Goal: Task Accomplishment & Management: Complete application form

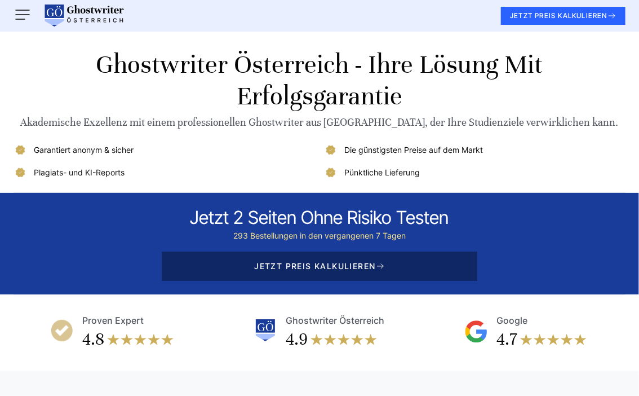
click at [352, 263] on span "JETZT PREIS KALKULIEREN" at bounding box center [320, 265] width 316 height 29
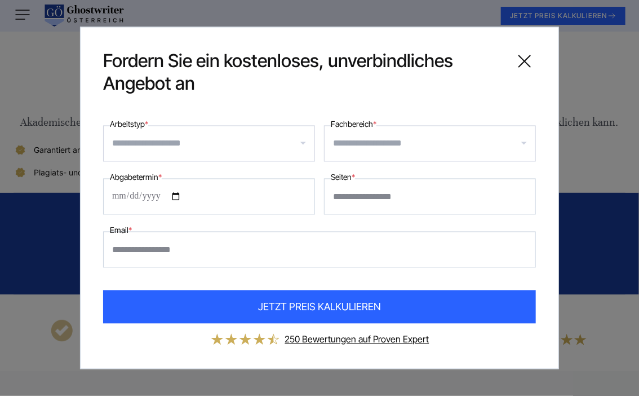
click at [204, 143] on input "Arbeitstyp *" at bounding box center [213, 144] width 202 height 18
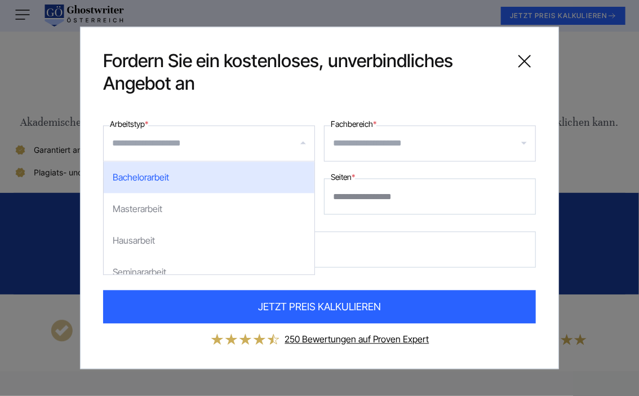
click at [201, 170] on div "Bachelorarbeit" at bounding box center [209, 178] width 211 height 32
select select "**"
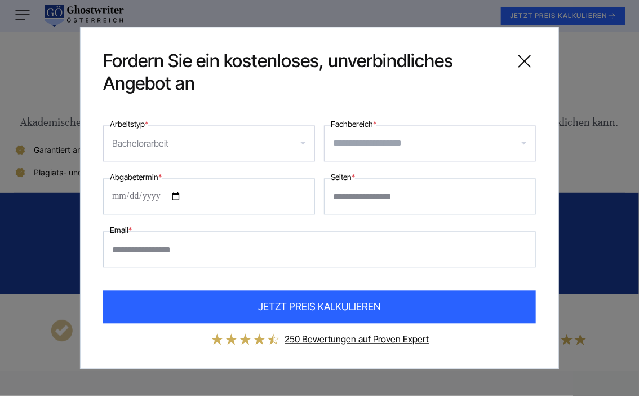
click at [368, 150] on input "Fachbereich *" at bounding box center [434, 144] width 202 height 18
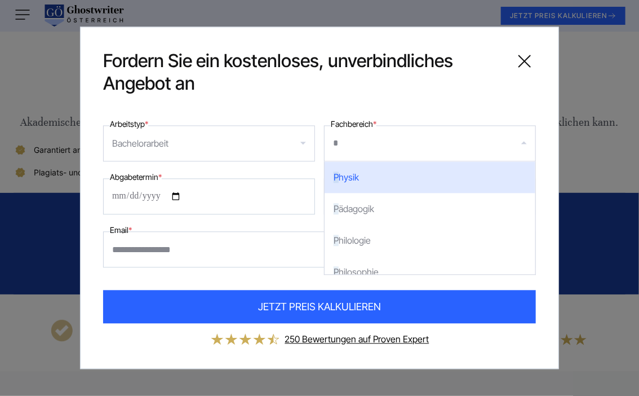
type input "**"
click at [365, 176] on div "Pf legewissenschaften" at bounding box center [430, 178] width 211 height 32
select select "**"
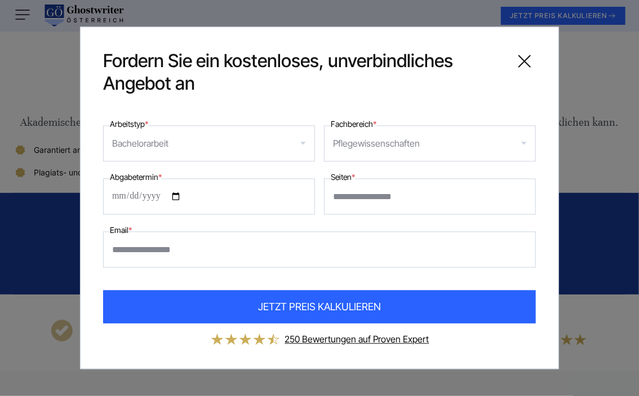
click at [183, 197] on input "Abgabetermin *" at bounding box center [209, 197] width 212 height 36
type input "**********"
click at [418, 195] on input "Seiten *" at bounding box center [430, 197] width 212 height 36
type input "**"
click at [329, 242] on input "Email *" at bounding box center [319, 250] width 433 height 36
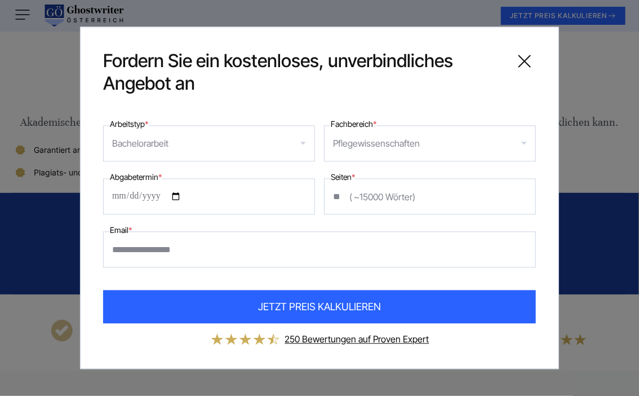
type input "**********"
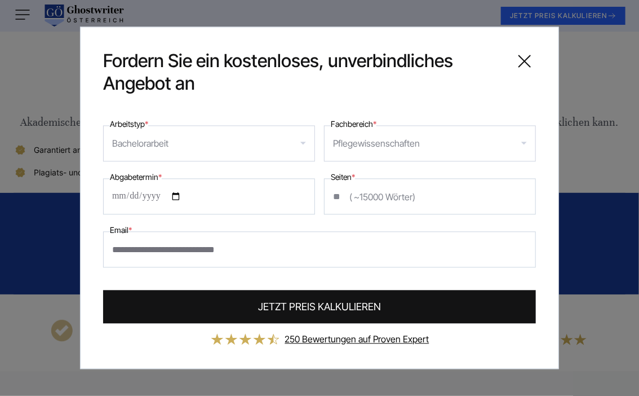
click at [263, 307] on span "JETZT PREIS KALKULIEREN" at bounding box center [319, 306] width 123 height 15
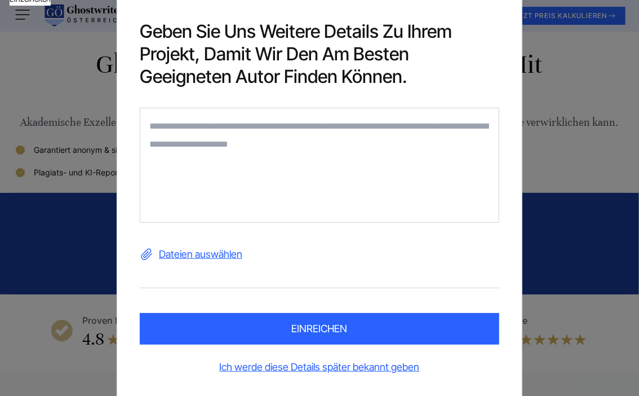
click at [267, 123] on textarea at bounding box center [320, 165] width 360 height 115
click at [275, 126] on textarea at bounding box center [320, 165] width 360 height 115
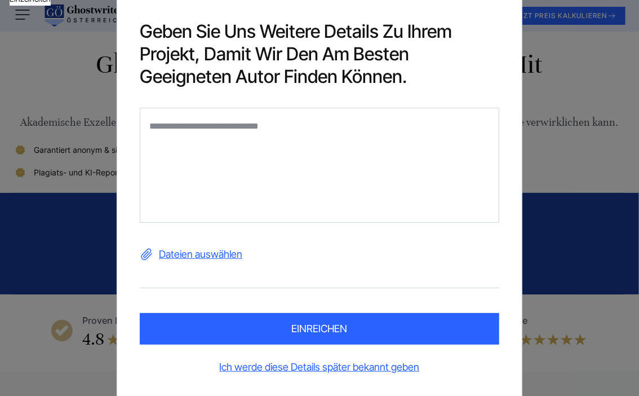
type textarea "**********"
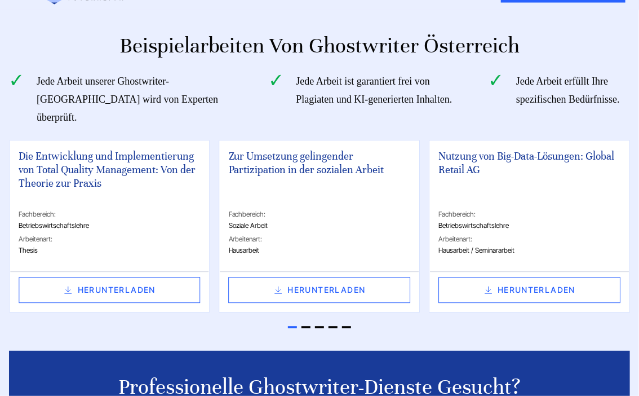
scroll to position [2623, 0]
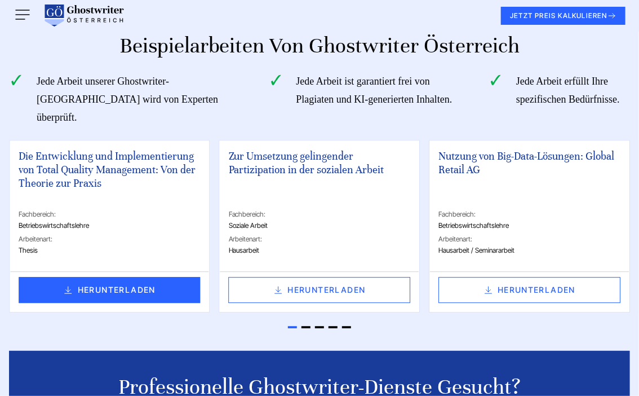
click at [41, 277] on link "HERUNTERLADEN" at bounding box center [110, 290] width 182 height 26
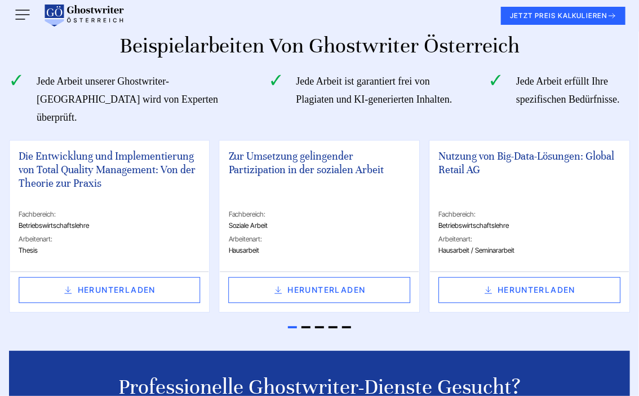
click at [343, 310] on div "Beispielarbeiten von Ghostwriter Österreich Jede Arbeit unserer Ghostwriter-Öst…" at bounding box center [319, 261] width 639 height 458
click at [350, 326] on span "Go to slide 5" at bounding box center [346, 327] width 9 height 2
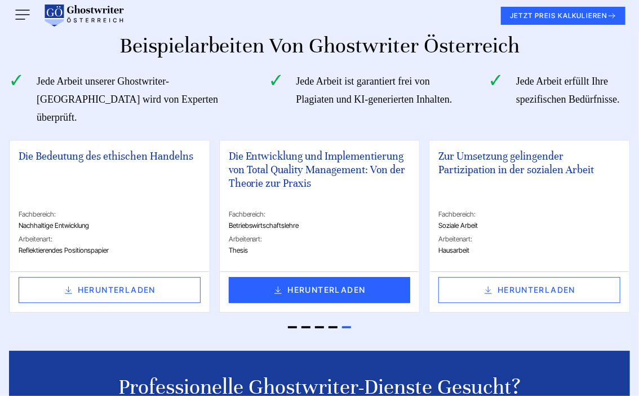
click at [291, 277] on link "HERUNTERLADEN" at bounding box center [320, 290] width 182 height 26
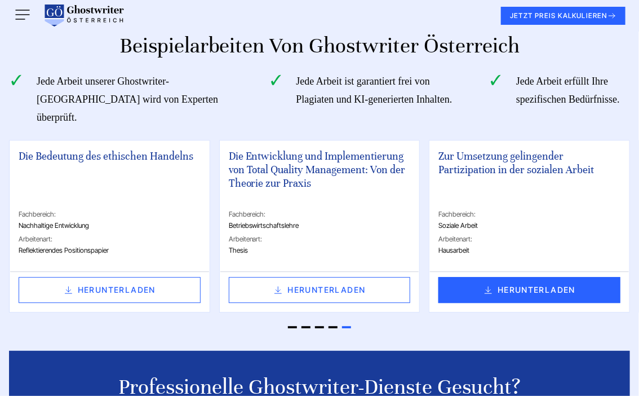
click at [475, 277] on link "HERUNTERLADEN" at bounding box center [530, 290] width 182 height 26
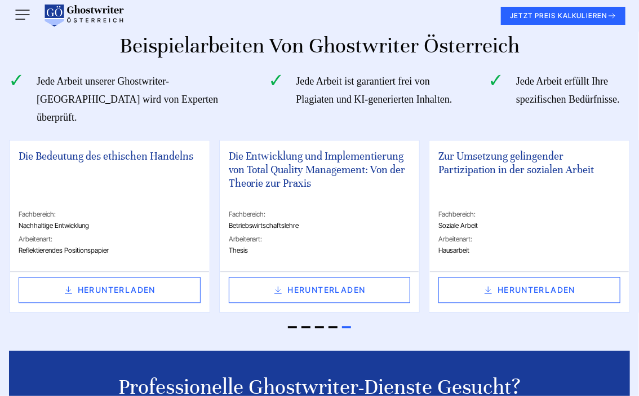
click at [347, 312] on div at bounding box center [319, 320] width 621 height 16
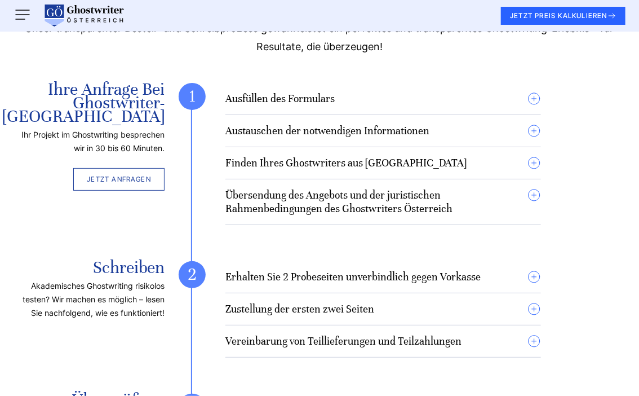
scroll to position [3210, 0]
click at [532, 92] on summary "Ausfüllen des Formulars" at bounding box center [384, 99] width 316 height 14
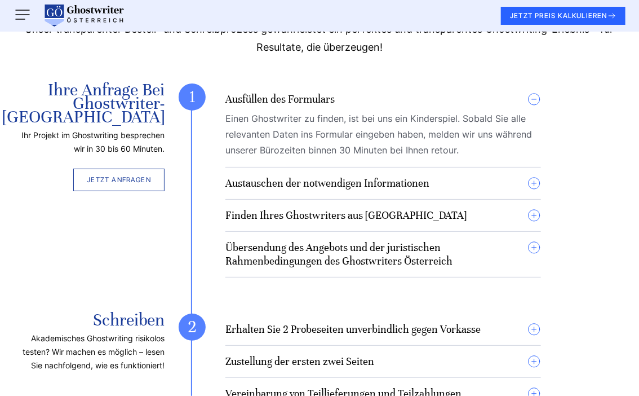
click at [533, 92] on summary "Ausfüllen des Formulars" at bounding box center [384, 99] width 316 height 14
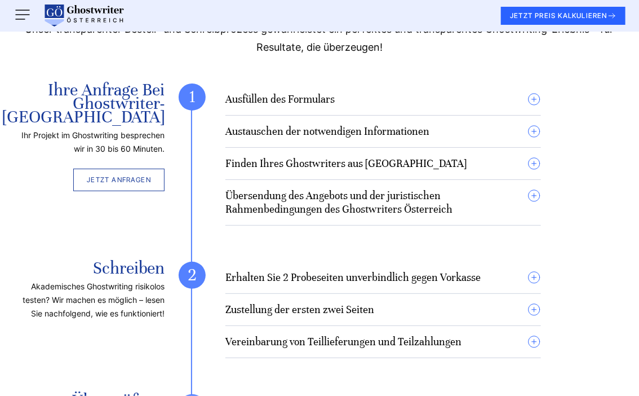
click at [534, 125] on summary "Austauschen der notwendigen Informationen" at bounding box center [384, 132] width 316 height 14
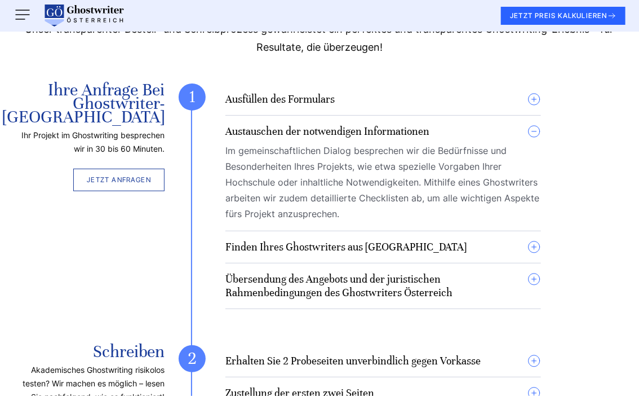
click at [534, 125] on summary "Austauschen der notwendigen Informationen" at bounding box center [384, 132] width 316 height 14
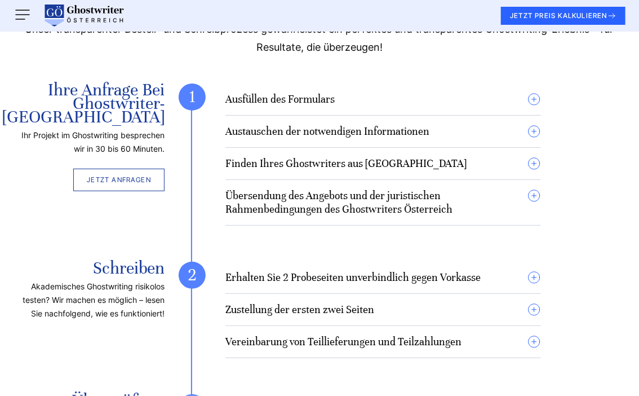
click at [533, 92] on summary "Ausfüllen des Formulars" at bounding box center [384, 99] width 316 height 14
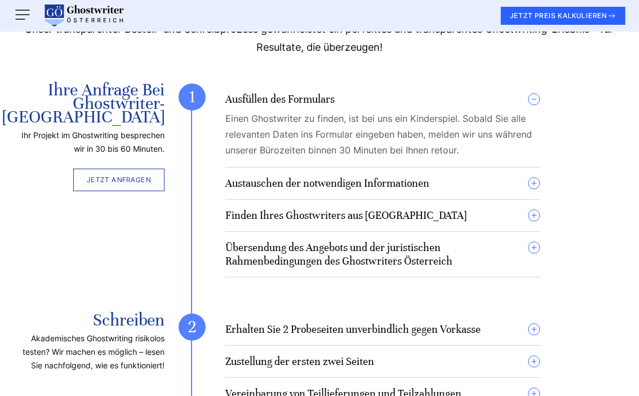
click at [539, 176] on summary "Austauschen der notwendigen Informationen" at bounding box center [384, 183] width 316 height 14
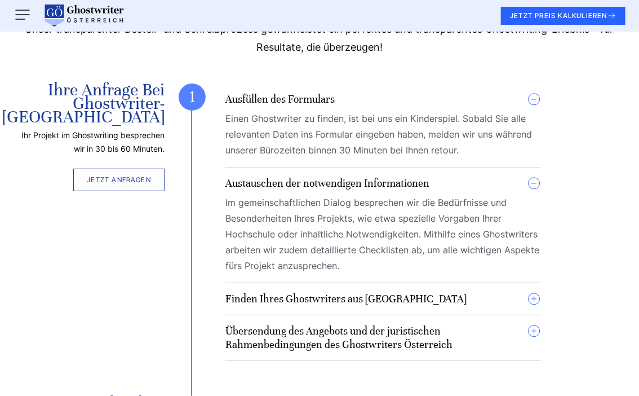
click at [539, 176] on summary "Austauschen der notwendigen Informationen" at bounding box center [384, 183] width 316 height 14
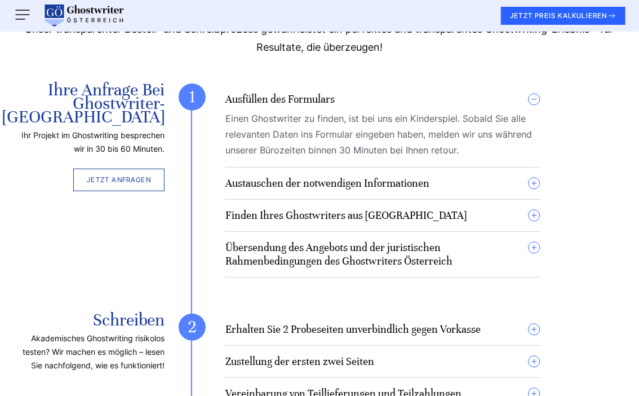
click at [537, 209] on summary "Finden Ihres Ghostwriters aus [GEOGRAPHIC_DATA]" at bounding box center [384, 216] width 316 height 14
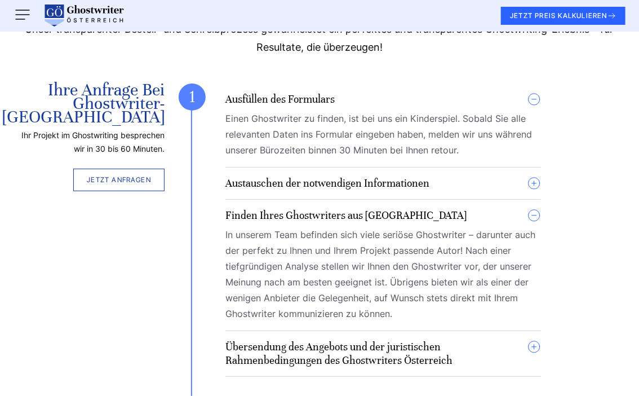
click at [536, 209] on summary "Finden Ihres Ghostwriters aus [GEOGRAPHIC_DATA]" at bounding box center [384, 216] width 316 height 14
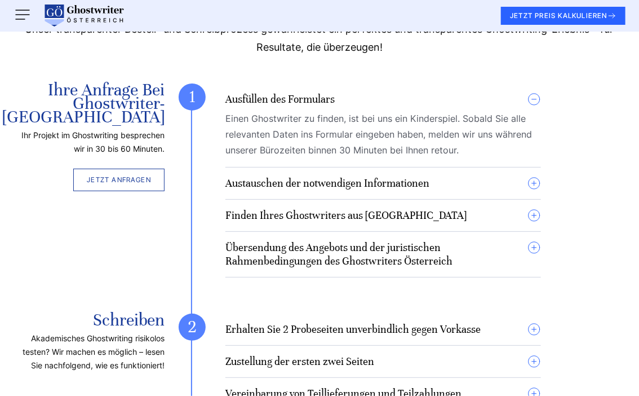
click at [534, 241] on summary "Übersendung des Angebots und der juristischen Rahmenbedingungen des Ghostwriter…" at bounding box center [384, 254] width 316 height 27
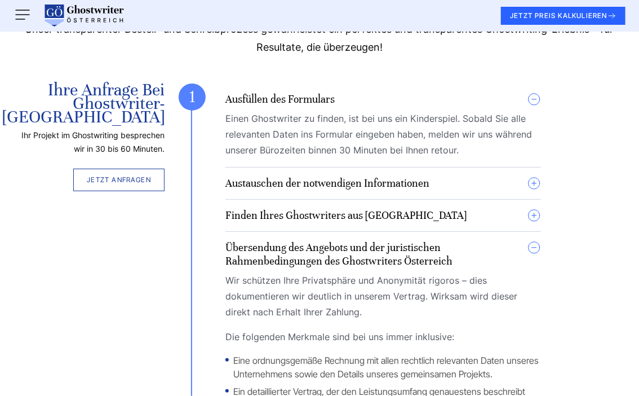
click at [535, 241] on summary "Übersendung des Angebots und der juristischen Rahmenbedingungen des Ghostwriter…" at bounding box center [384, 254] width 316 height 27
